Goal: Find specific page/section: Find specific page/section

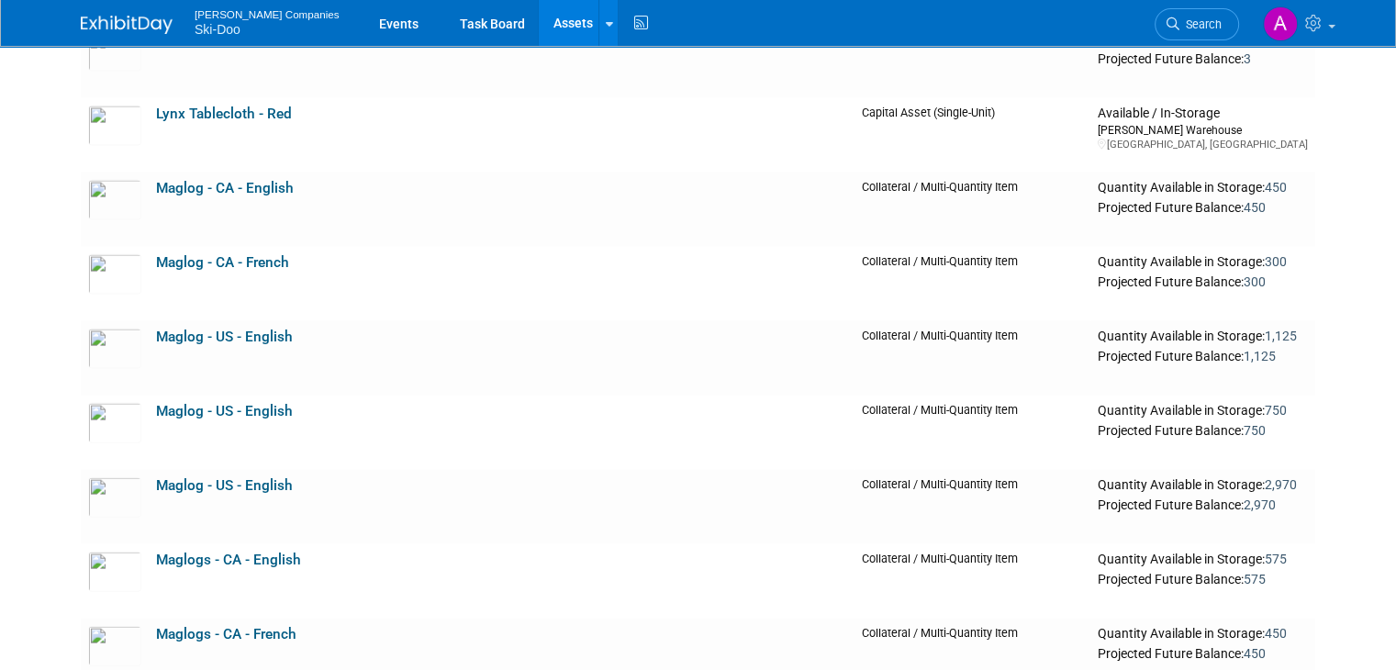
scroll to position [3956, 0]
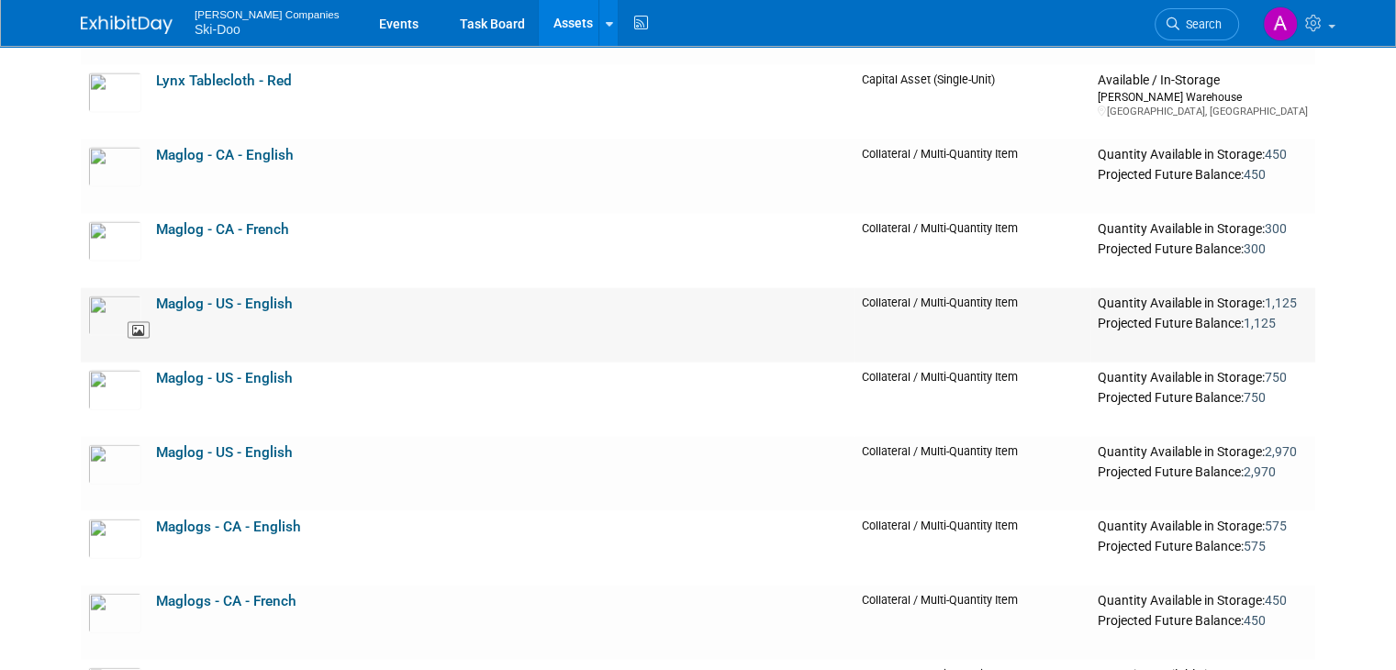
click at [90, 308] on img at bounding box center [114, 316] width 53 height 40
click at [90, 456] on img at bounding box center [114, 464] width 53 height 40
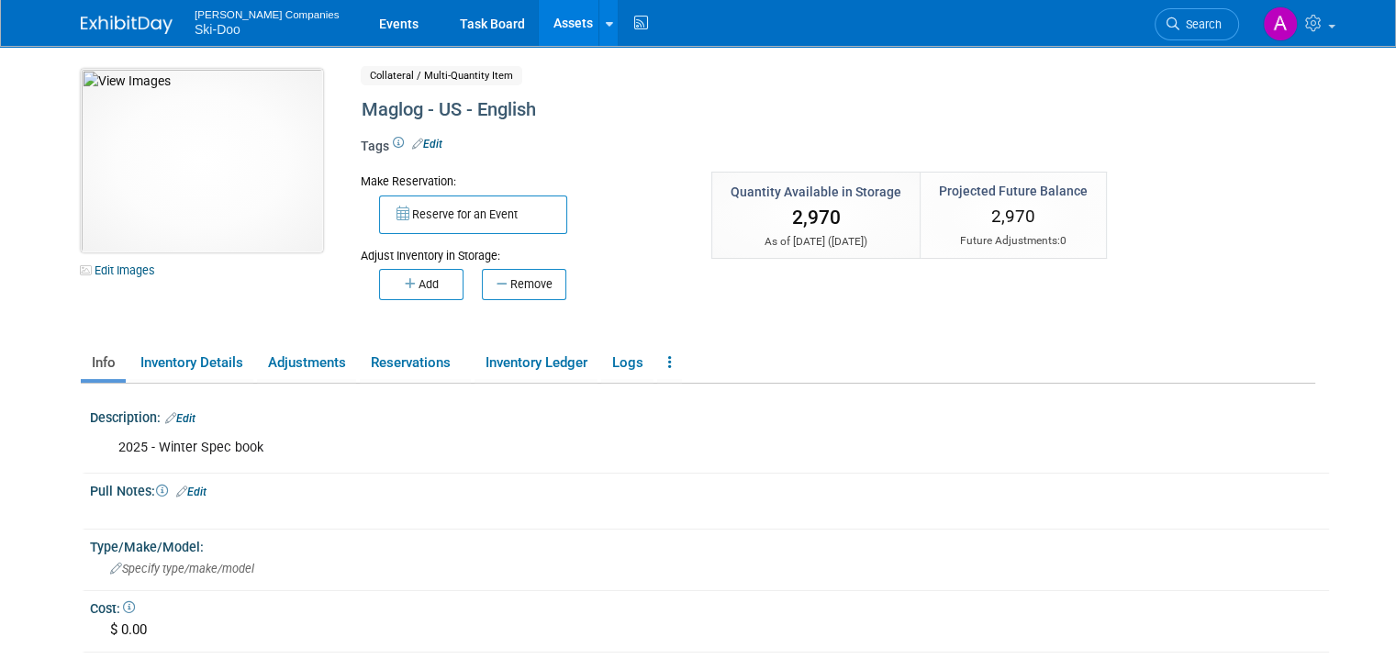
click at [147, 155] on img at bounding box center [202, 161] width 242 height 184
